Goal: Transaction & Acquisition: Purchase product/service

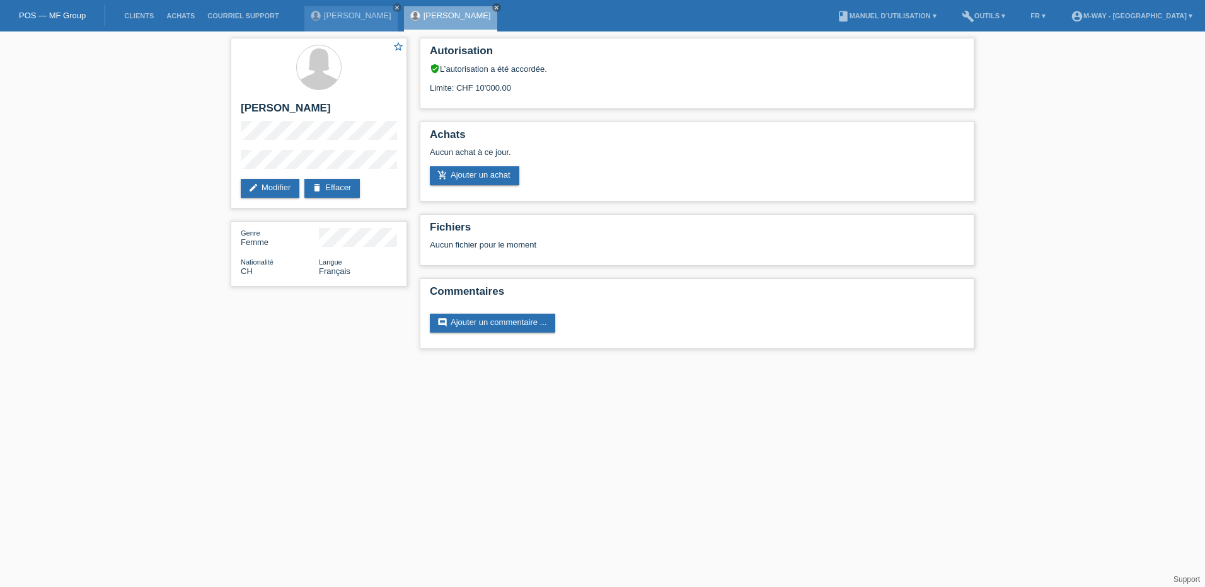
click at [138, 11] on li "Clients" at bounding box center [139, 16] width 42 height 32
click at [139, 16] on link "Clients" at bounding box center [139, 16] width 42 height 8
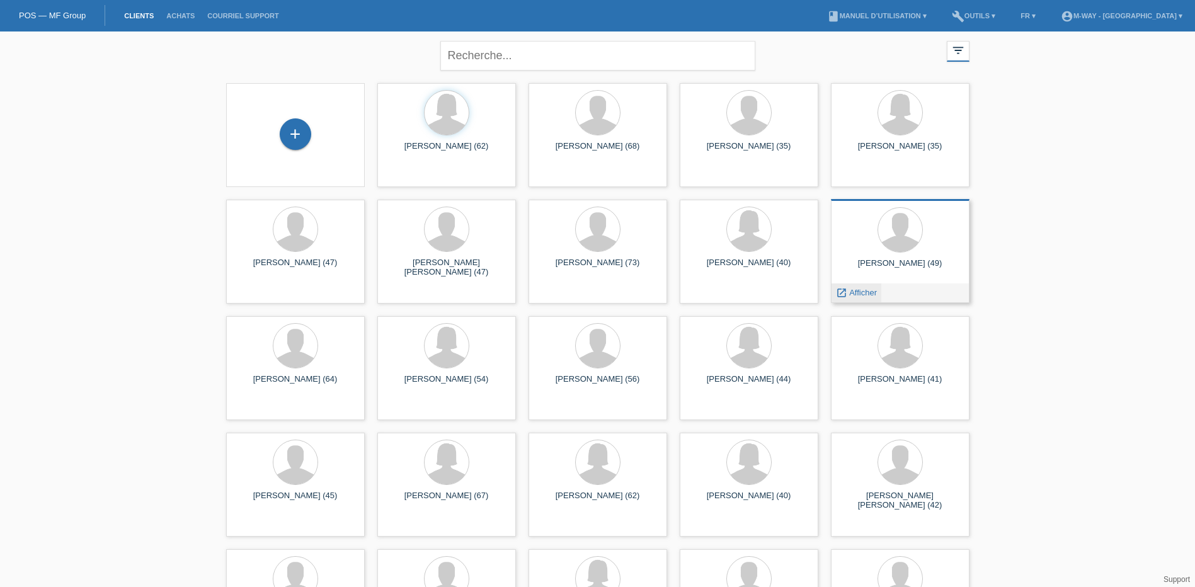
click at [863, 292] on span "Afficher" at bounding box center [863, 292] width 28 height 9
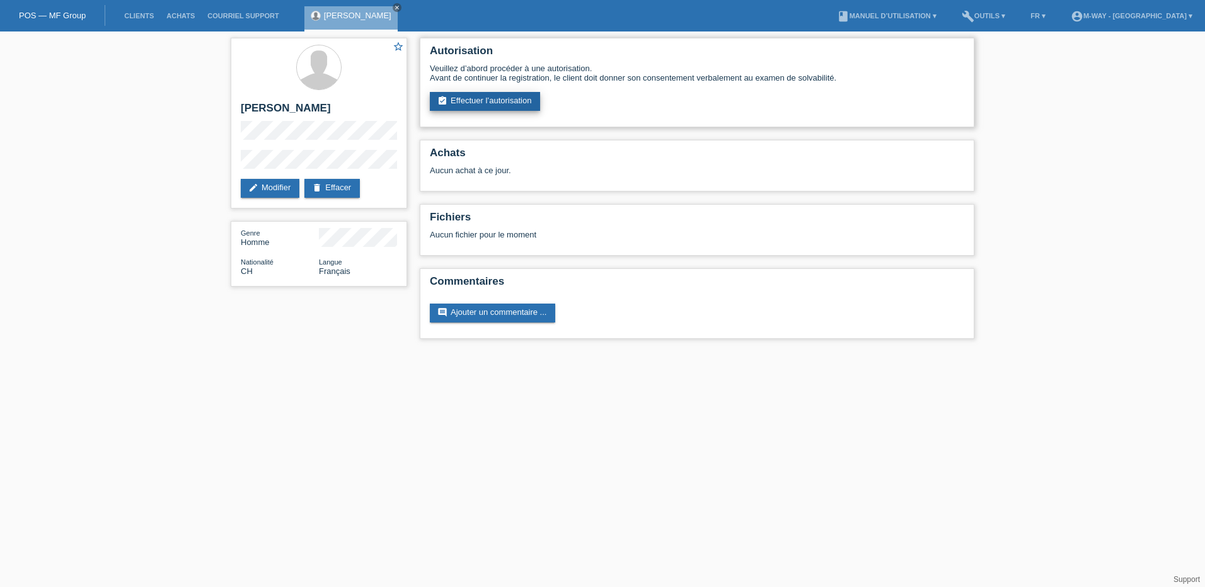
click at [509, 98] on link "assignment_turned_in Effectuer l’autorisation" at bounding box center [485, 101] width 110 height 19
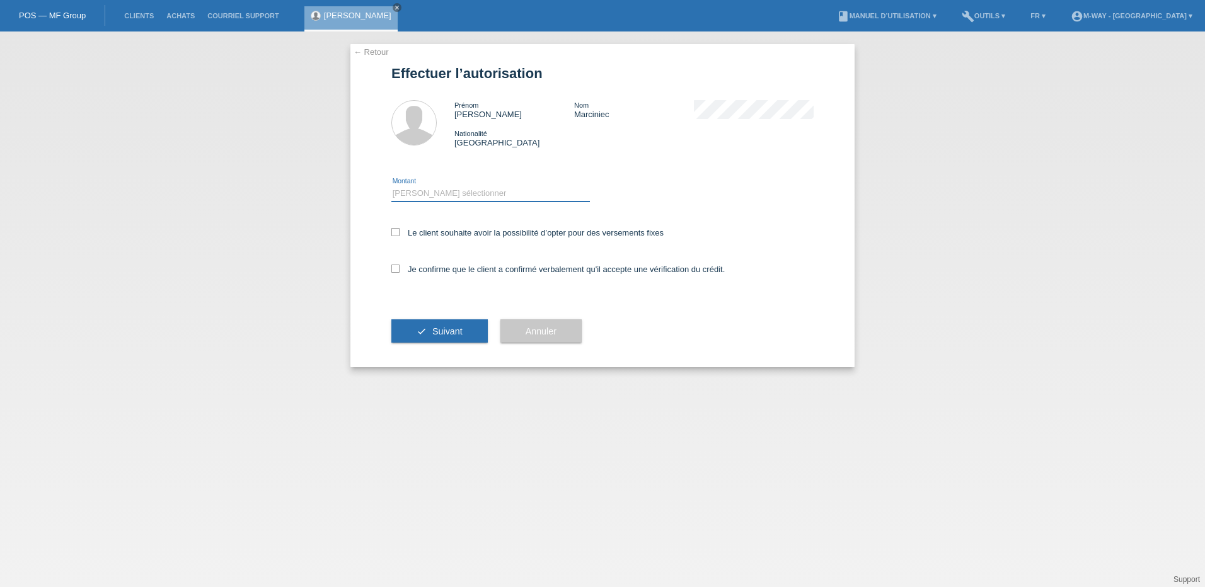
click at [452, 189] on select "Veuillez sélectionner CHF 1.00 - CHF 499.00 CHF 500.00 - CHF 1'999.00 CHF 2'000…" at bounding box center [490, 193] width 198 height 15
select select "3"
click at [391, 186] on select "Veuillez sélectionner CHF 1.00 - CHF 499.00 CHF 500.00 - CHF 1'999.00 CHF 2'000…" at bounding box center [490, 193] width 198 height 15
click at [396, 233] on icon at bounding box center [395, 232] width 8 height 8
click at [396, 233] on input "Le client souhaite avoir la possibilité d’opter pour des versements fixes" at bounding box center [395, 232] width 8 height 8
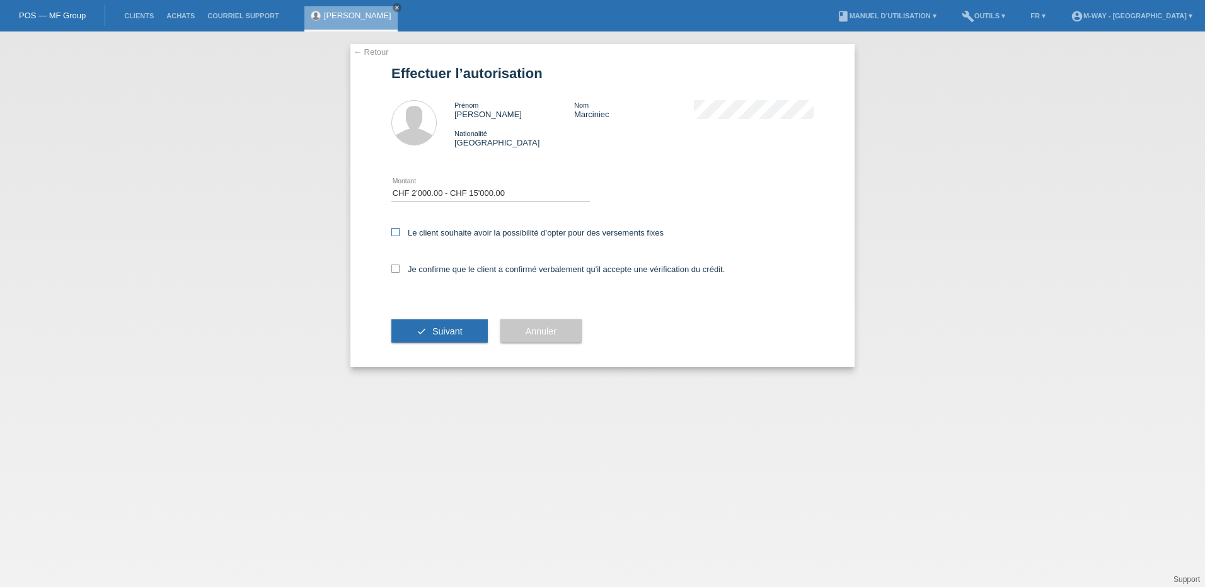
checkbox input "true"
click at [395, 269] on icon at bounding box center [395, 269] width 8 height 8
click at [395, 269] on input "Je confirme que le client a confirmé verbalement qu'il accepte une vérification…" at bounding box center [395, 269] width 8 height 8
checkbox input "true"
click at [462, 334] on span "Suivant" at bounding box center [447, 331] width 30 height 10
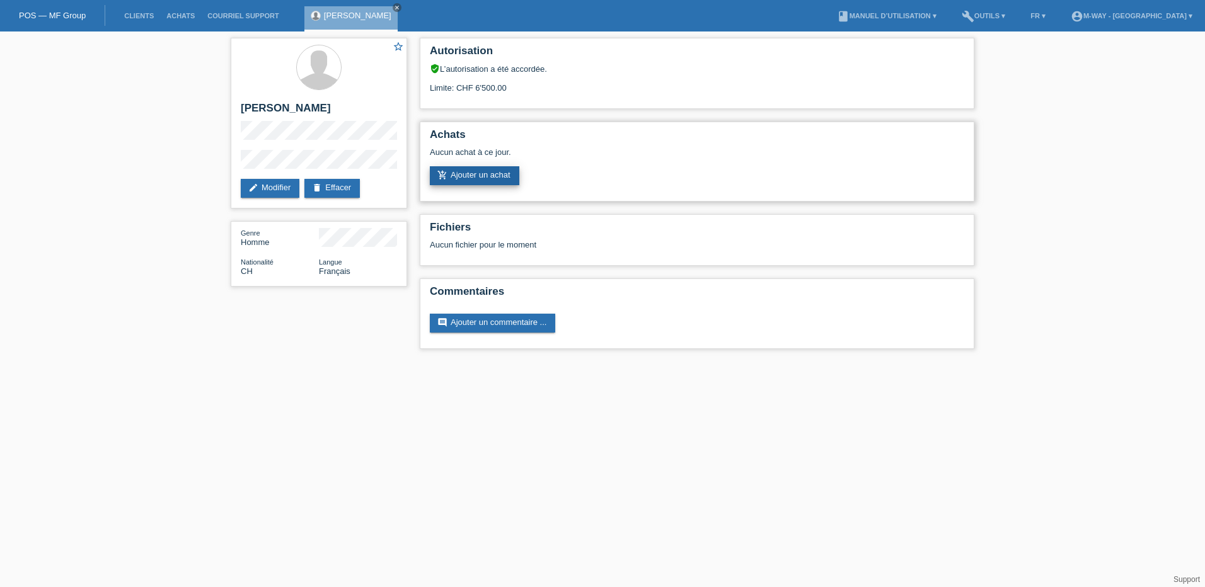
click at [486, 172] on link "add_shopping_cart Ajouter un achat" at bounding box center [474, 175] width 89 height 19
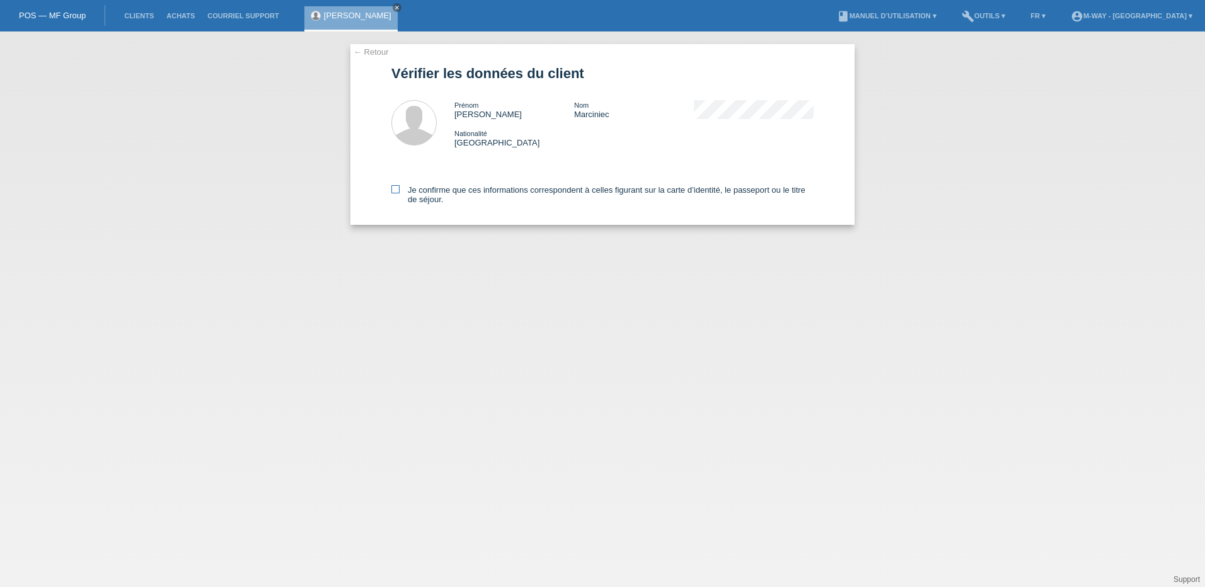
click at [393, 191] on icon at bounding box center [395, 189] width 8 height 8
click at [393, 191] on input "Je confirme que ces informations correspondent à celles figurant sur la carte d…" at bounding box center [395, 189] width 8 height 8
checkbox input "true"
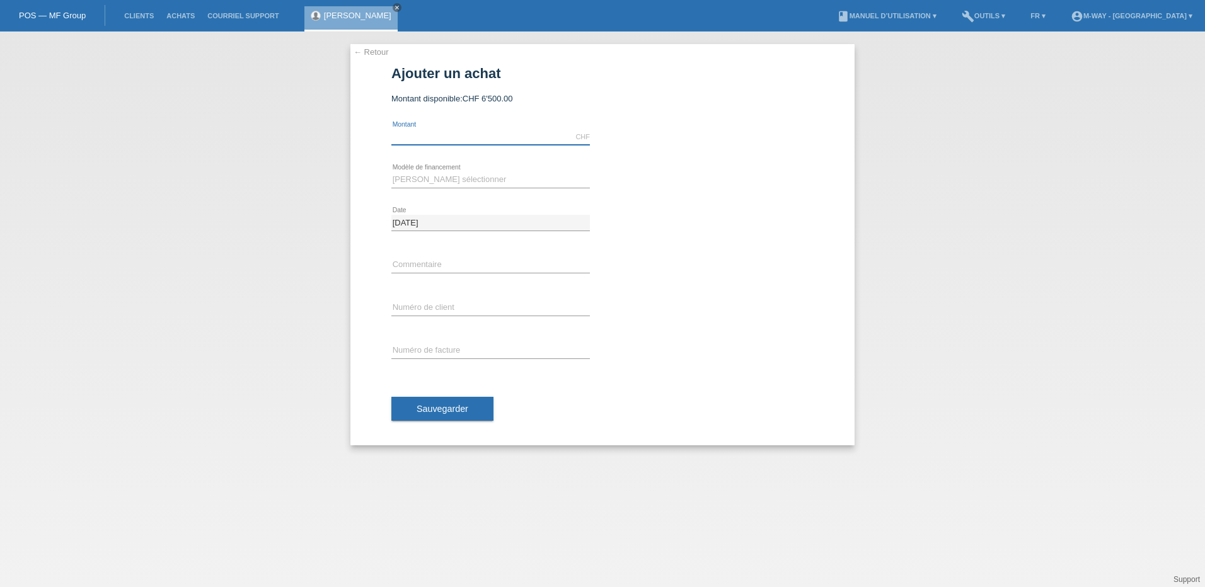
click at [440, 134] on input "text" at bounding box center [490, 137] width 198 height 16
type input "3864.55"
click at [407, 180] on select "[PERSON_NAME] sélectionner Taux fixes Achat sur facture avec paiement partiel" at bounding box center [490, 179] width 198 height 15
select select "77"
click at [391, 172] on select "[PERSON_NAME] sélectionner Taux fixes Achat sur facture avec paiement partiel" at bounding box center [490, 179] width 198 height 15
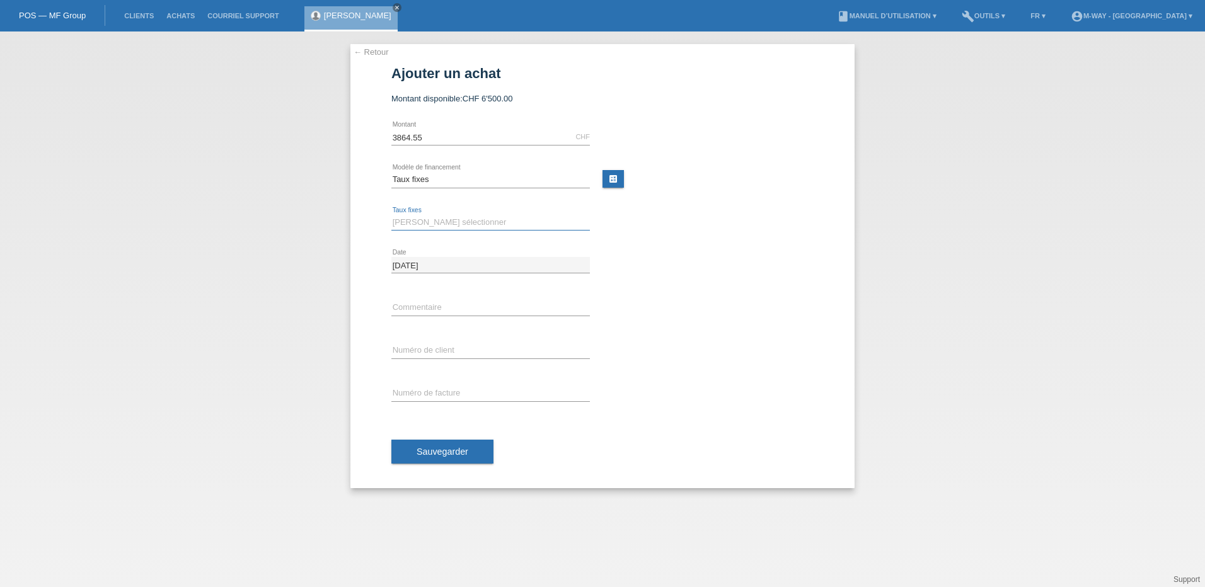
click at [413, 221] on select "[PERSON_NAME] sélectionner 4 versements 5 versements 6 versements 7 versements …" at bounding box center [490, 222] width 198 height 15
select select "202"
click at [391, 215] on select "[PERSON_NAME] sélectionner 4 versements 5 versements 6 versements 7 versements …" at bounding box center [490, 222] width 198 height 15
click at [420, 345] on input "text" at bounding box center [490, 351] width 198 height 16
type input "K240290"
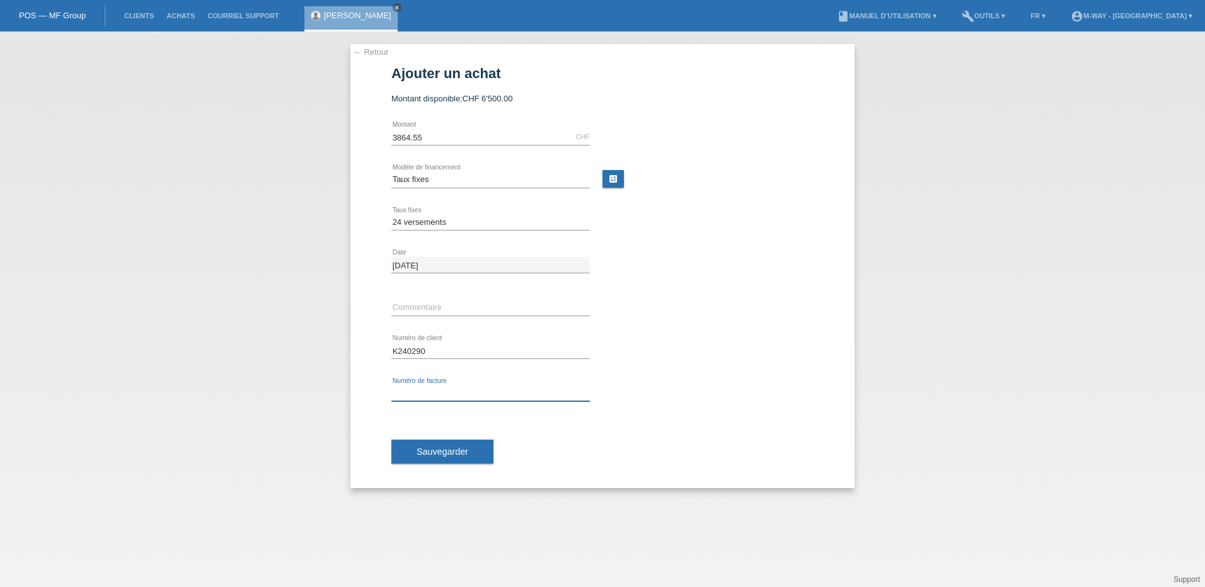
click at [416, 394] on input "text" at bounding box center [490, 394] width 198 height 16
type input "27836/24"
click at [449, 456] on span "Sauvegarder" at bounding box center [442, 452] width 52 height 10
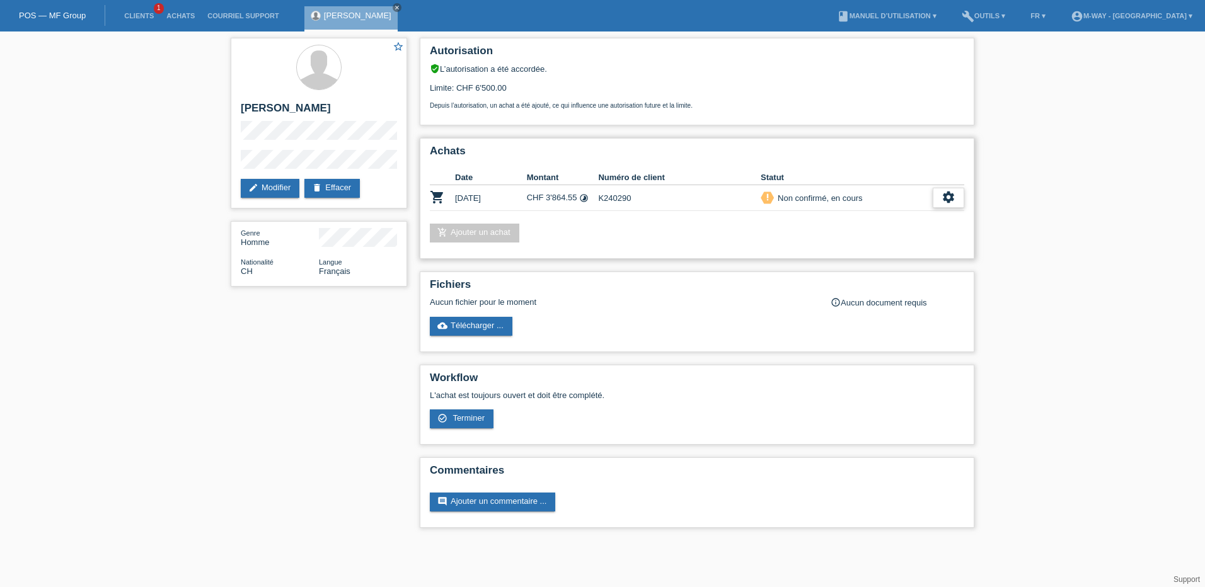
click at [950, 198] on icon "settings" at bounding box center [948, 197] width 14 height 14
click at [870, 251] on span "Terminer" at bounding box center [860, 255] width 36 height 15
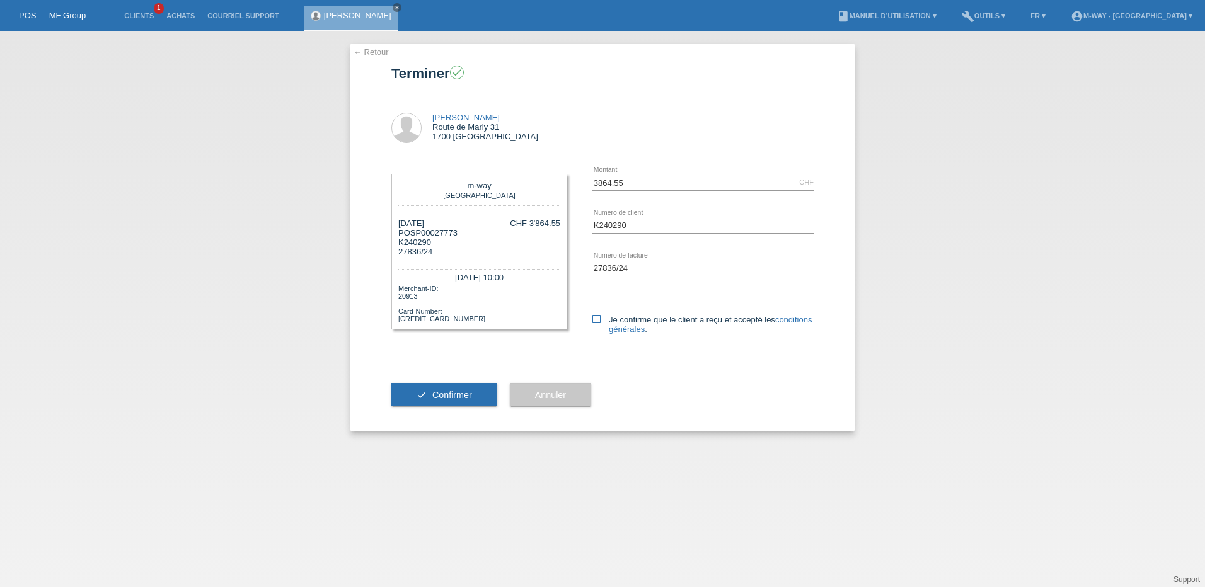
click at [595, 321] on icon at bounding box center [596, 319] width 8 height 8
click at [595, 321] on input "Je confirme que le client a reçu et accepté les conditions générales ." at bounding box center [596, 319] width 8 height 8
checkbox input "true"
click at [450, 397] on span "Confirmer" at bounding box center [452, 395] width 40 height 10
